Goal: Task Accomplishment & Management: Complete application form

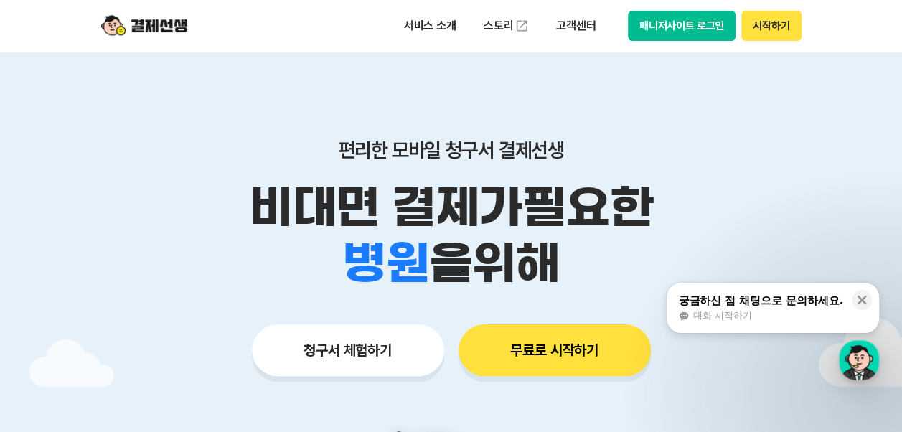
click at [405, 345] on button "청구서 체험하기" at bounding box center [348, 350] width 192 height 52
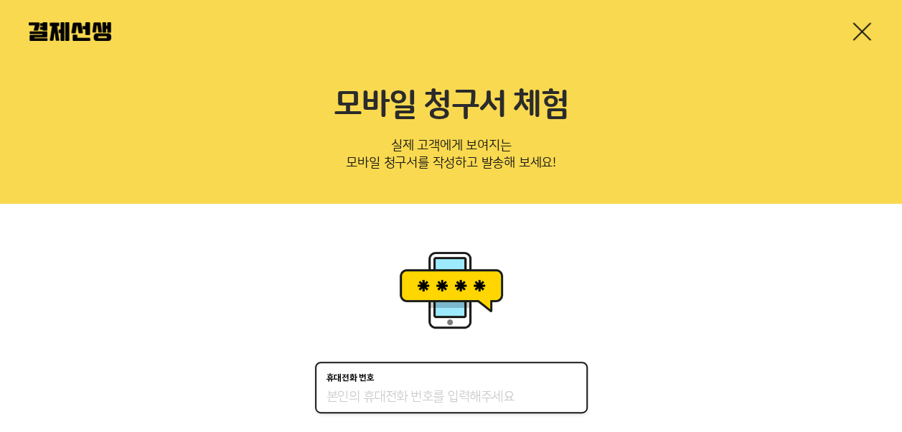
click at [397, 393] on input "휴대전화 번호" at bounding box center [451, 397] width 250 height 17
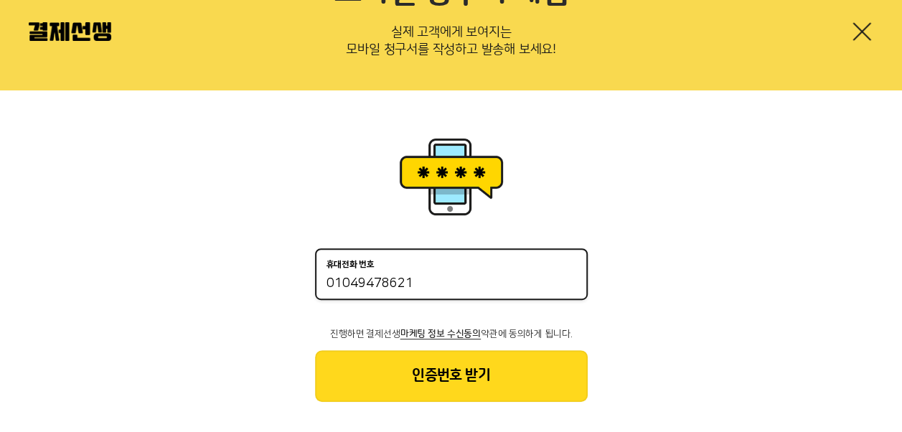
scroll to position [126, 0]
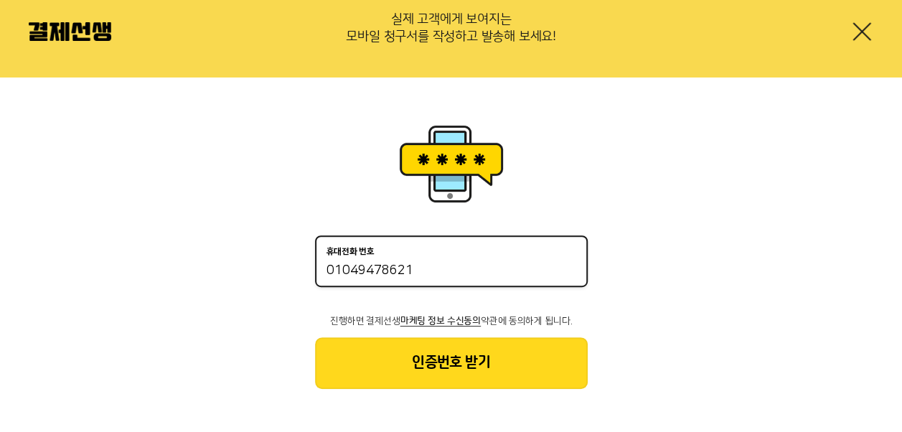
type input "01049478621"
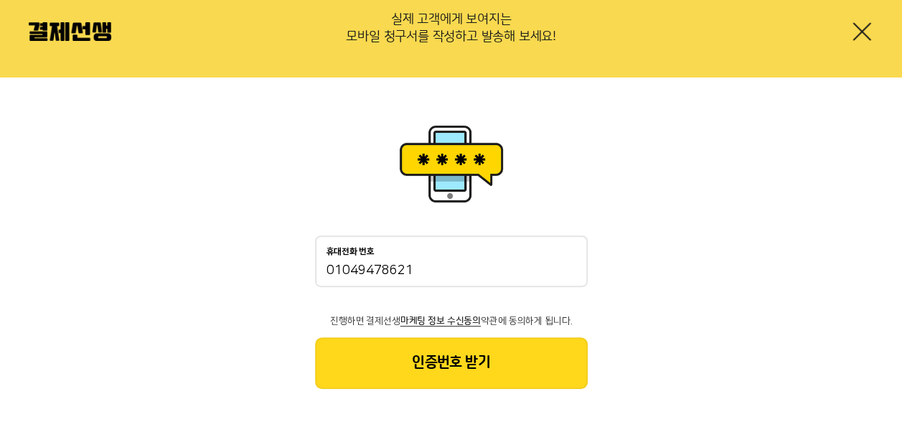
click at [482, 361] on button "인증번호 받기" at bounding box center [451, 363] width 273 height 52
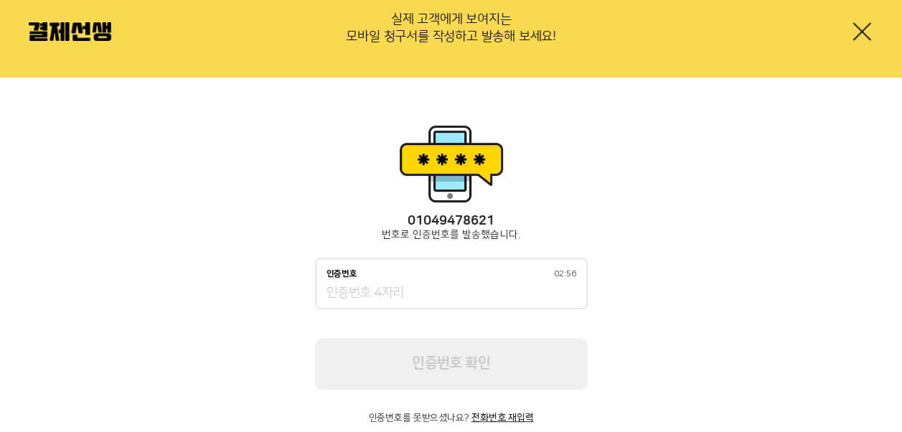
click at [408, 291] on input "인증번호 02:56" at bounding box center [451, 293] width 250 height 17
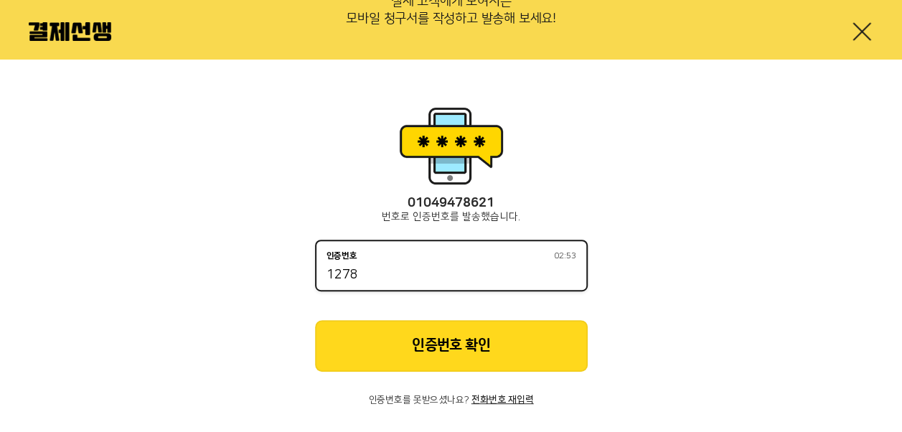
scroll to position [160, 0]
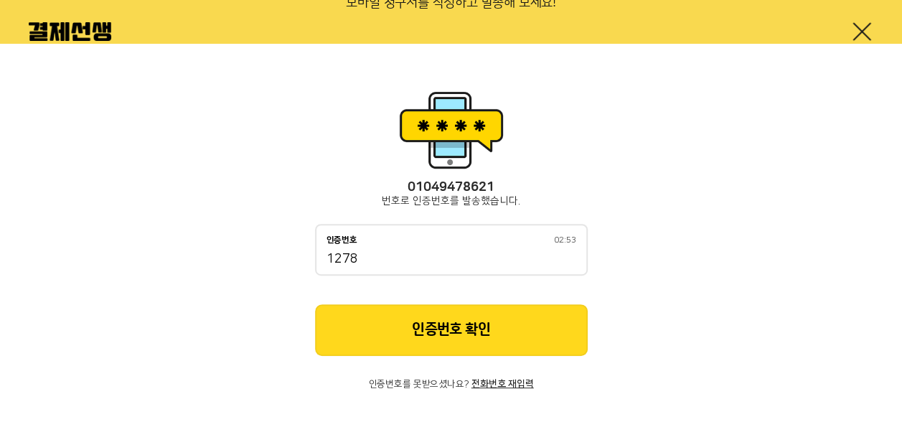
click at [418, 333] on button "인증번호 확인" at bounding box center [451, 330] width 273 height 52
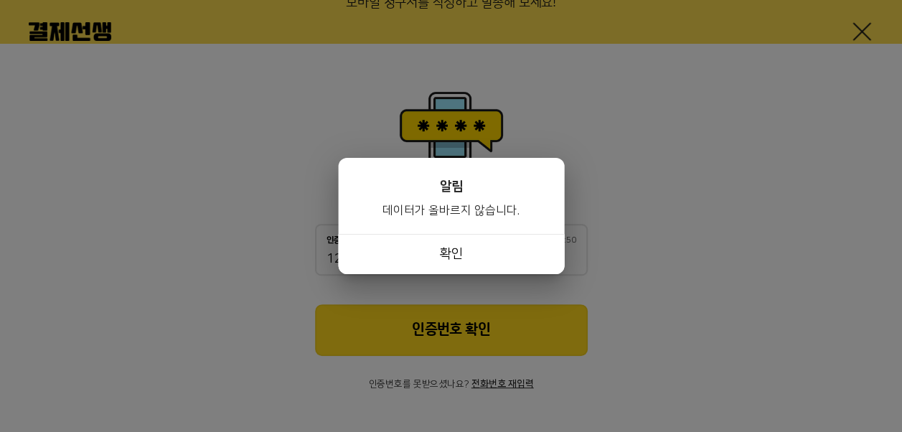
click at [463, 243] on button "확인" at bounding box center [451, 254] width 226 height 40
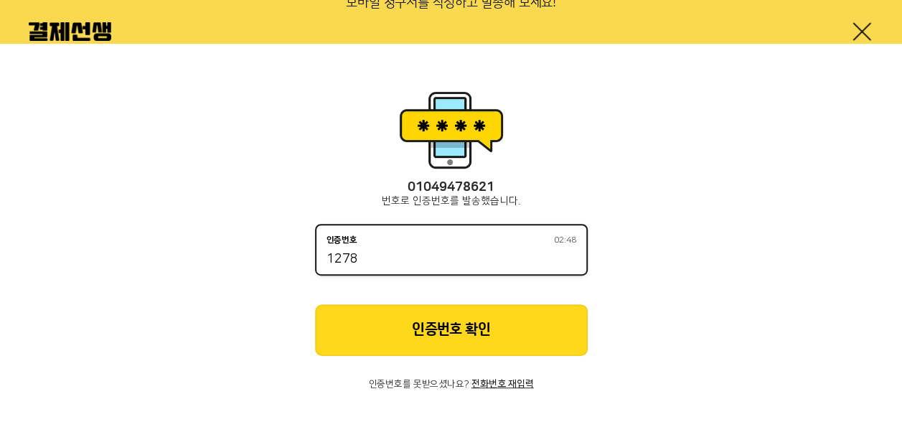
click at [393, 265] on input "1278" at bounding box center [451, 259] width 250 height 17
type input "1279"
click at [426, 324] on button "인증번호 확인" at bounding box center [451, 330] width 273 height 52
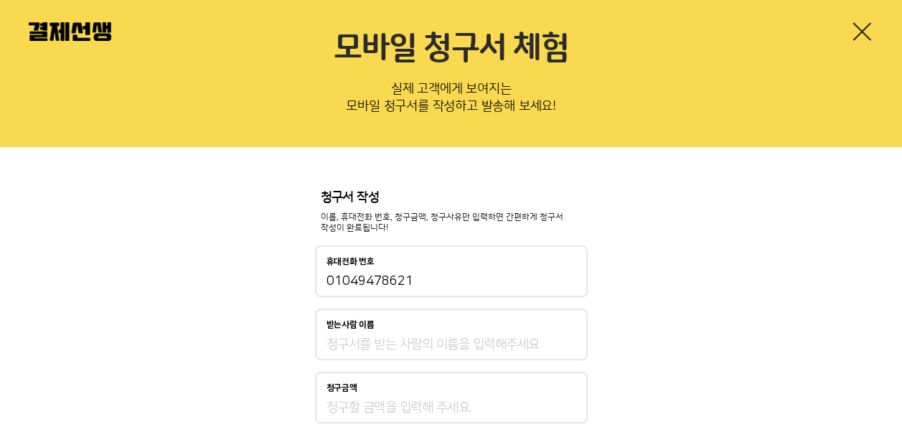
scroll to position [88, 0]
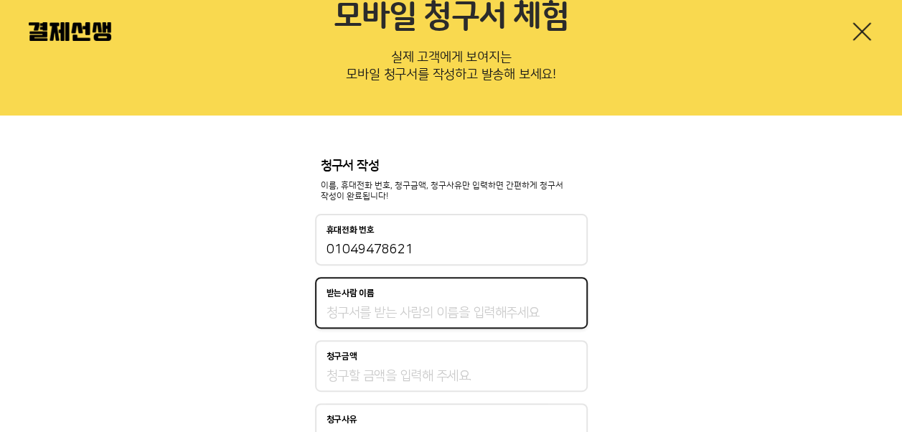
click at [418, 306] on input "받는사람 이름" at bounding box center [451, 312] width 250 height 17
type input "김금희"
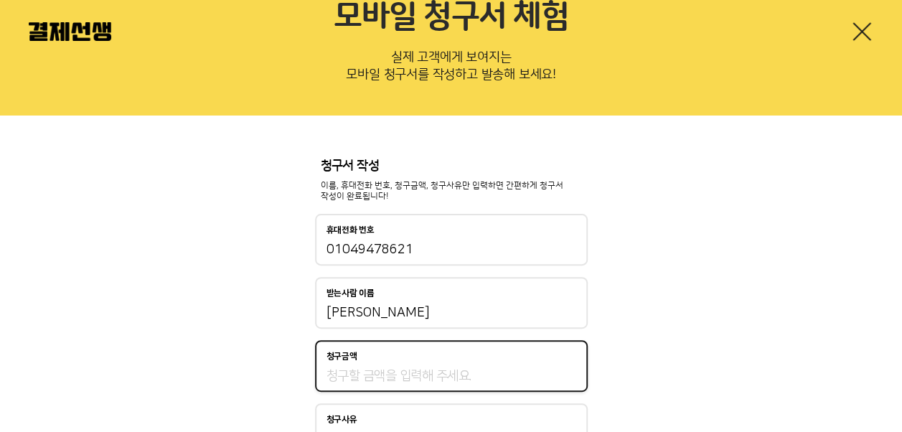
click at [404, 370] on input "청구금액" at bounding box center [451, 375] width 250 height 17
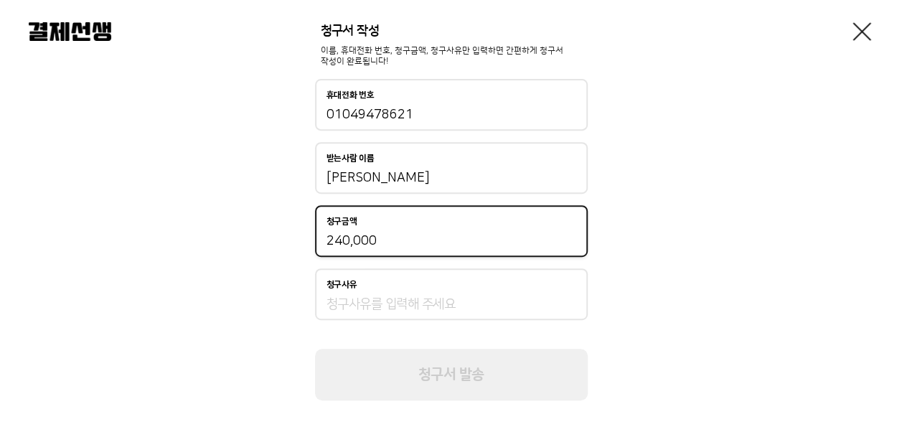
scroll to position [232, 0]
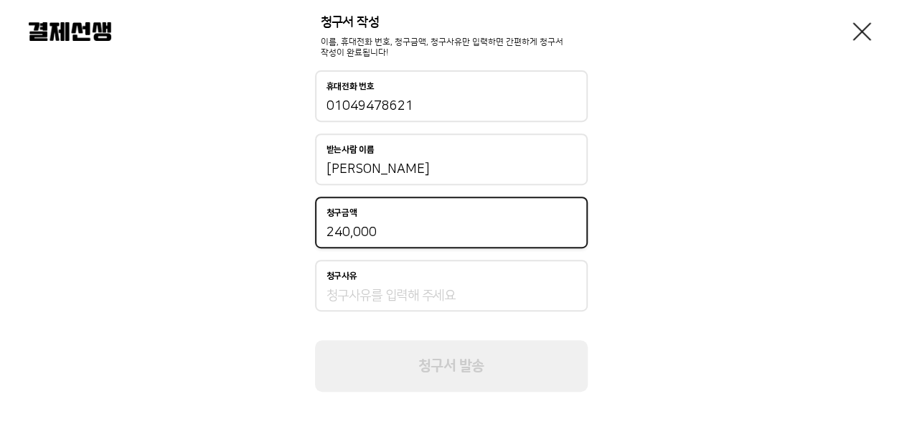
type input "240,000"
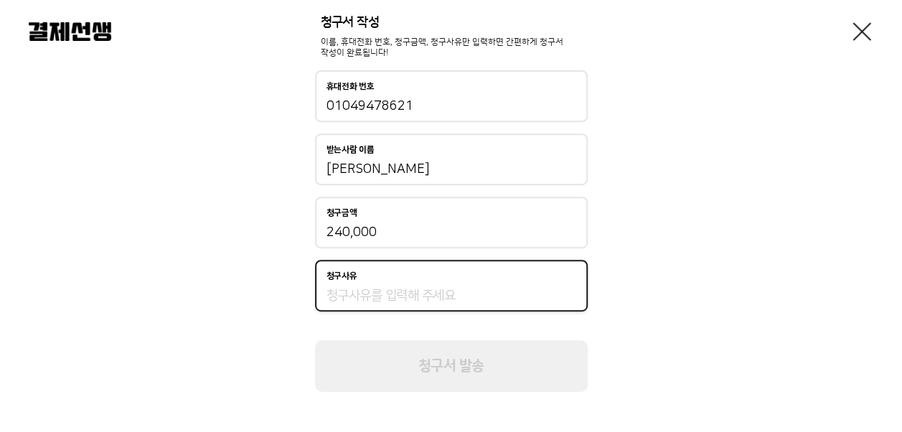
click at [374, 294] on input "청구사유" at bounding box center [451, 295] width 250 height 17
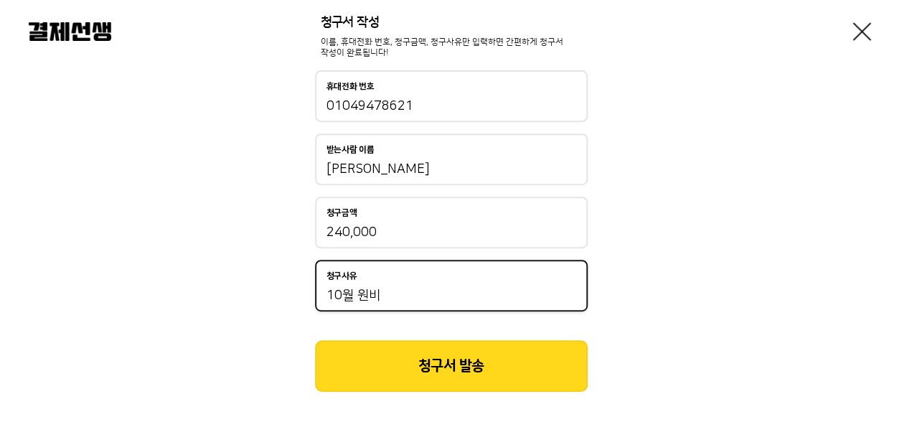
type input "10월 원비"
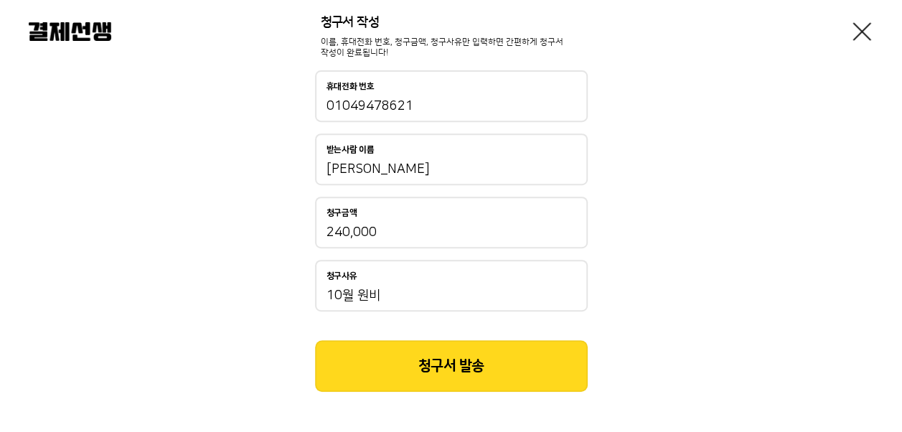
click at [396, 354] on button "청구서 발송" at bounding box center [451, 366] width 273 height 52
